Goal: Find contact information: Find contact information

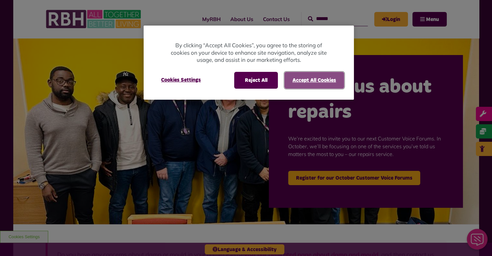
click at [290, 73] on button "Accept All Cookies" at bounding box center [314, 80] width 60 height 17
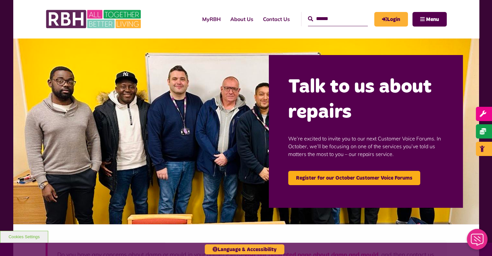
click at [262, 10] on div at bounding box center [246, 128] width 492 height 256
click at [260, 18] on link "Contact Us" at bounding box center [276, 18] width 37 height 17
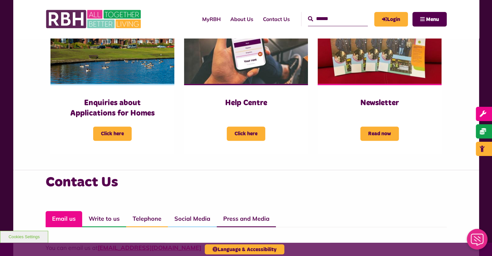
scroll to position [453, 0]
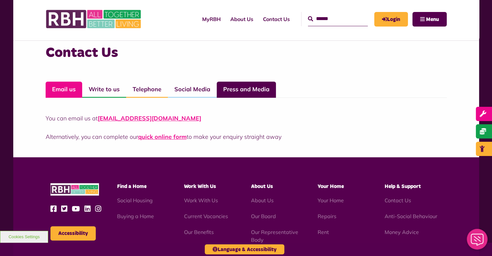
click at [232, 84] on link "Press and Media" at bounding box center [246, 90] width 59 height 16
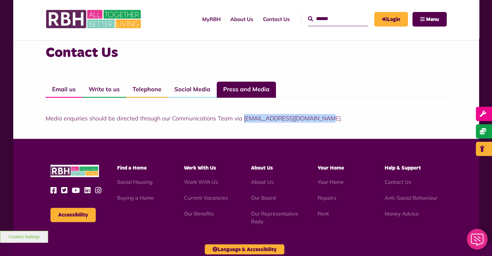
drag, startPoint x: 242, startPoint y: 118, endPoint x: 341, endPoint y: 111, distance: 99.0
click at [341, 111] on div "Media enquiries should be directed through our Communications Team via [EMAIL_A…" at bounding box center [246, 110] width 401 height 25
copy p "[EMAIL_ADDRESS][DOMAIN_NAME]."
